Goal: Information Seeking & Learning: Check status

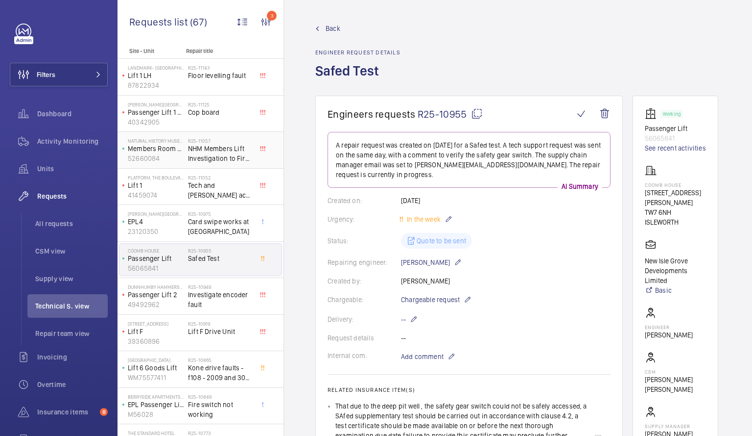
click at [186, 155] on div "Natural History Museum Members Room Lift 52660084" at bounding box center [154, 150] width 69 height 32
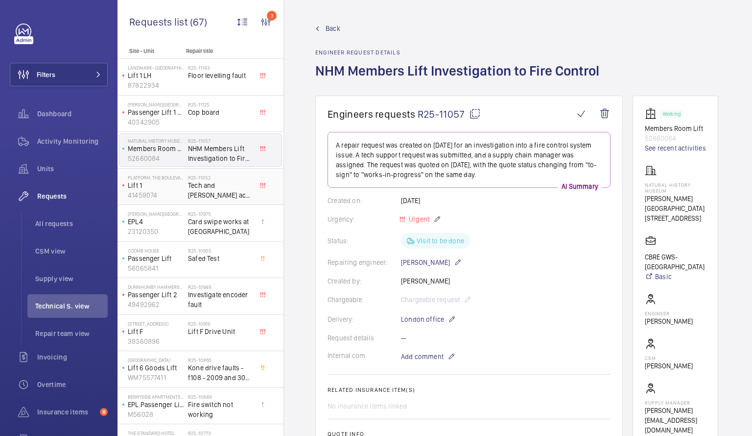
click at [190, 186] on span "Tech and [PERSON_NAME] acra 2 test tool" at bounding box center [220, 190] width 65 height 20
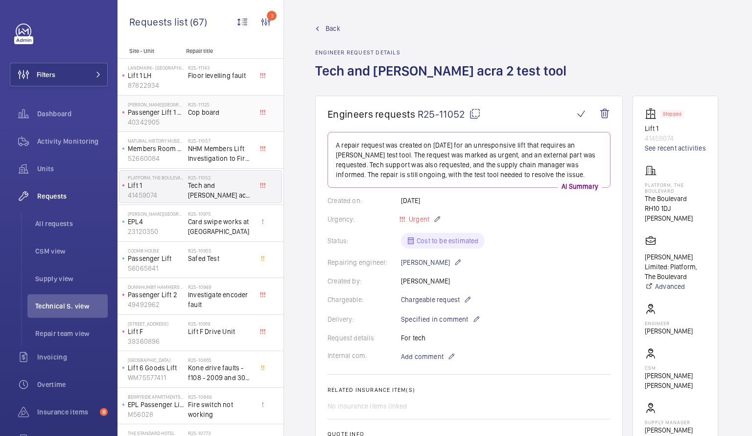
click at [224, 120] on div "R25-11125 Cop board" at bounding box center [220, 115] width 65 height 28
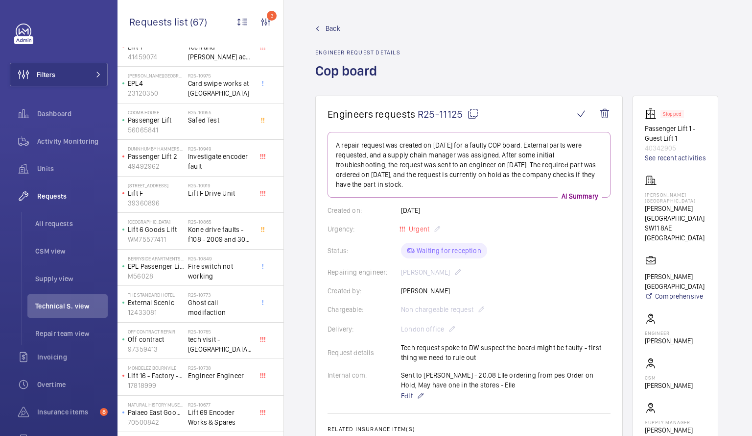
scroll to position [134, 0]
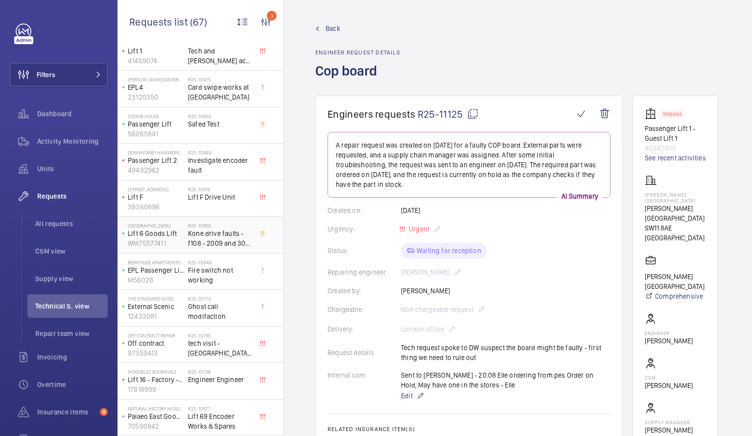
click at [214, 242] on span "Kone drive faults - f108 - 2009 and 3001 speed reference fault" at bounding box center [220, 238] width 65 height 20
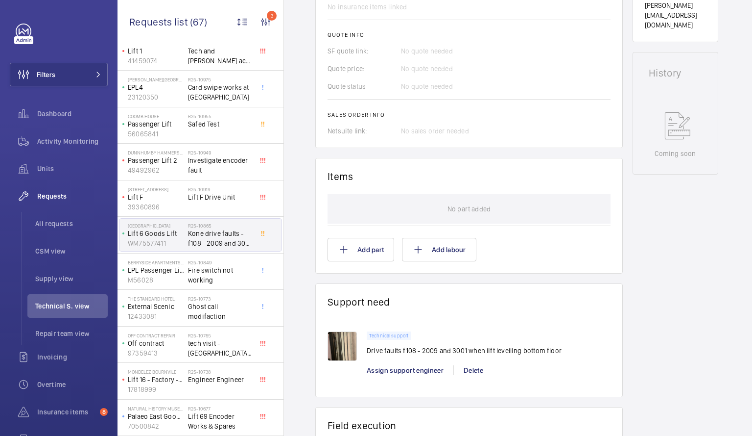
scroll to position [423, 0]
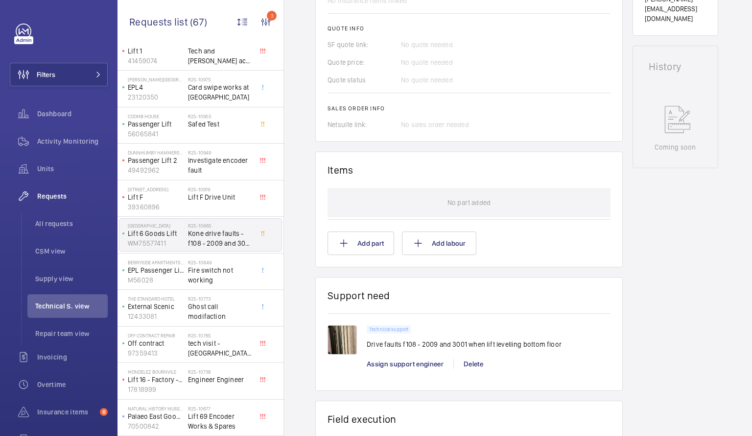
click at [349, 343] on img at bounding box center [342, 339] width 29 height 29
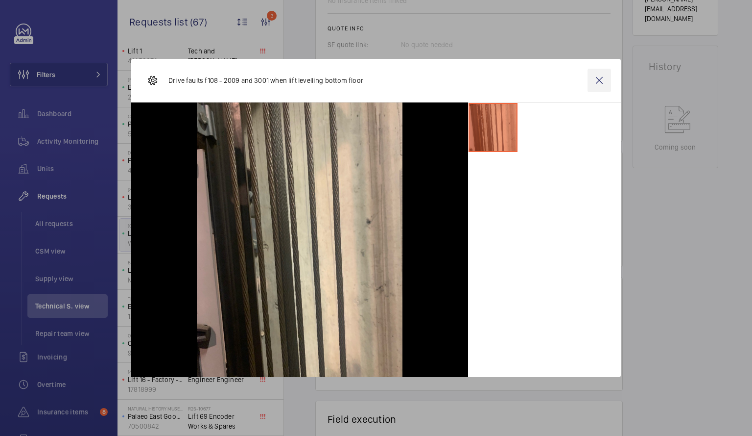
click at [598, 83] on wm-front-icon-button at bounding box center [600, 81] width 24 height 24
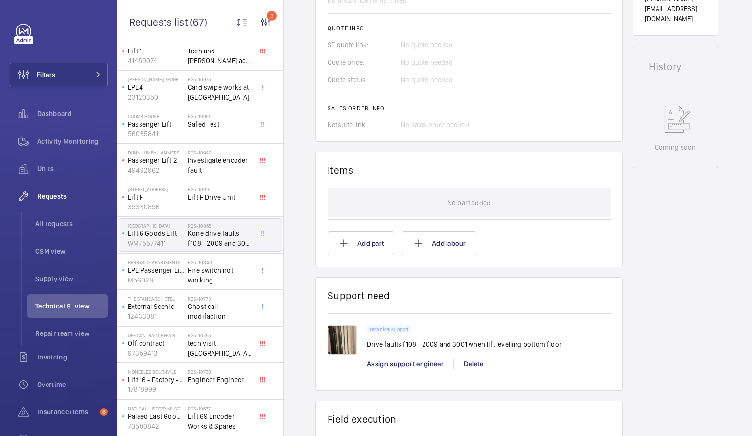
click at [349, 339] on img at bounding box center [342, 339] width 29 height 29
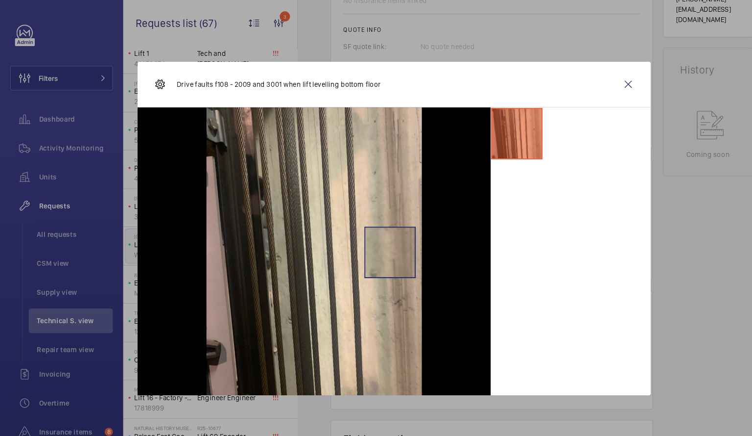
scroll to position [0, 0]
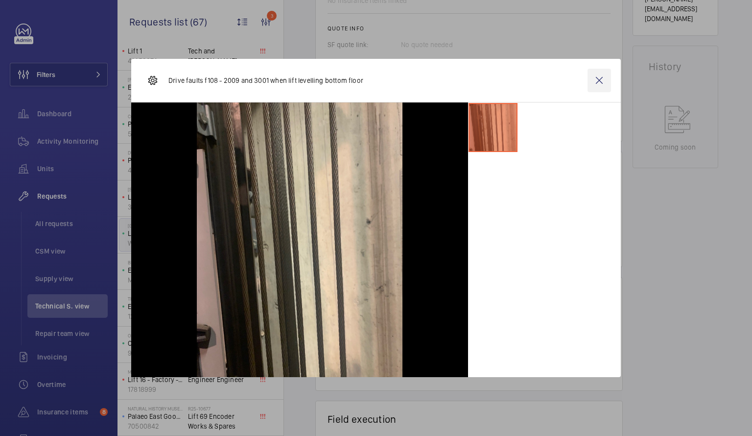
drag, startPoint x: 595, startPoint y: 81, endPoint x: 588, endPoint y: 87, distance: 8.7
click at [588, 87] on wm-front-icon-button at bounding box center [600, 81] width 24 height 24
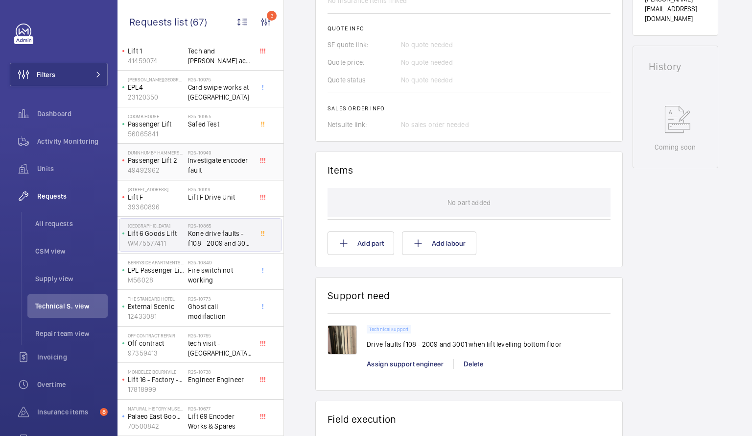
click at [196, 156] on span "Investigate encoder fault" at bounding box center [220, 165] width 65 height 20
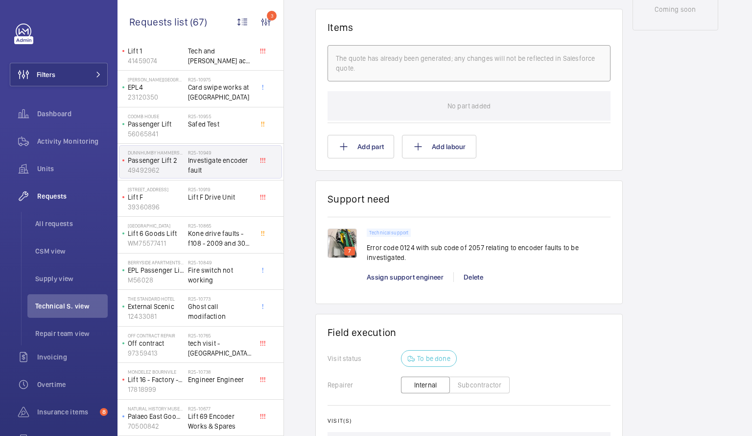
scroll to position [572, 0]
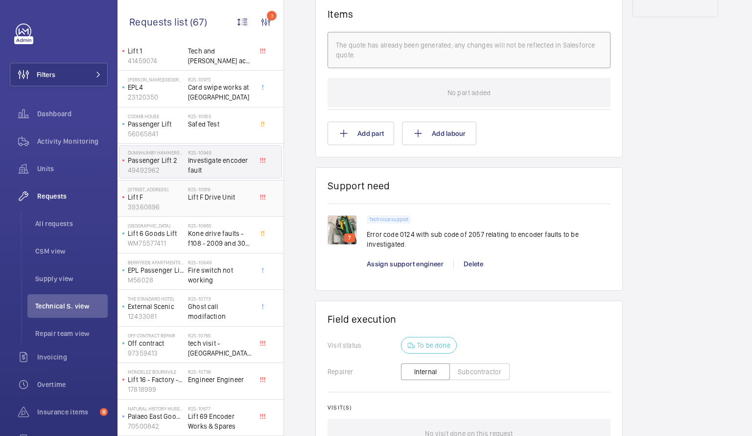
click at [214, 213] on div "R25-[STREET_ADDRESS]" at bounding box center [220, 200] width 65 height 28
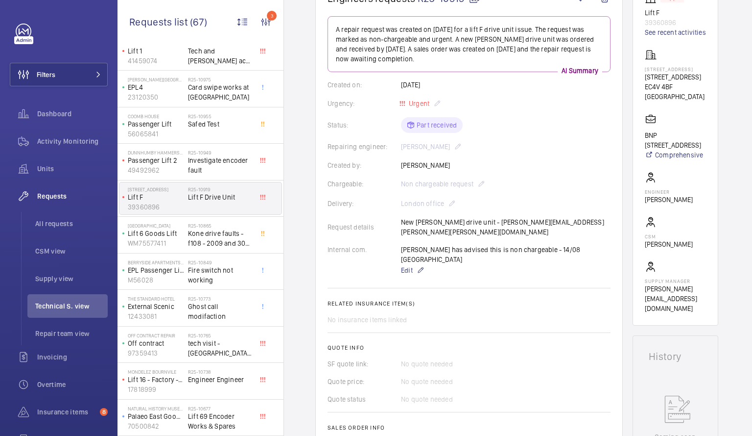
scroll to position [123, 0]
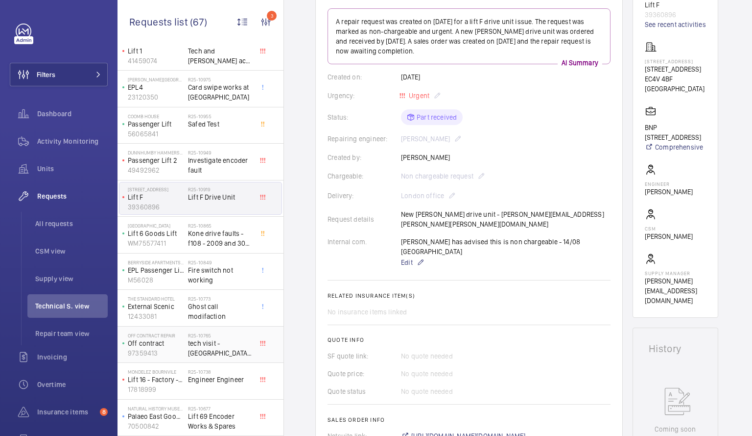
click at [184, 338] on p "Off contract" at bounding box center [156, 343] width 56 height 10
